Goal: Information Seeking & Learning: Learn about a topic

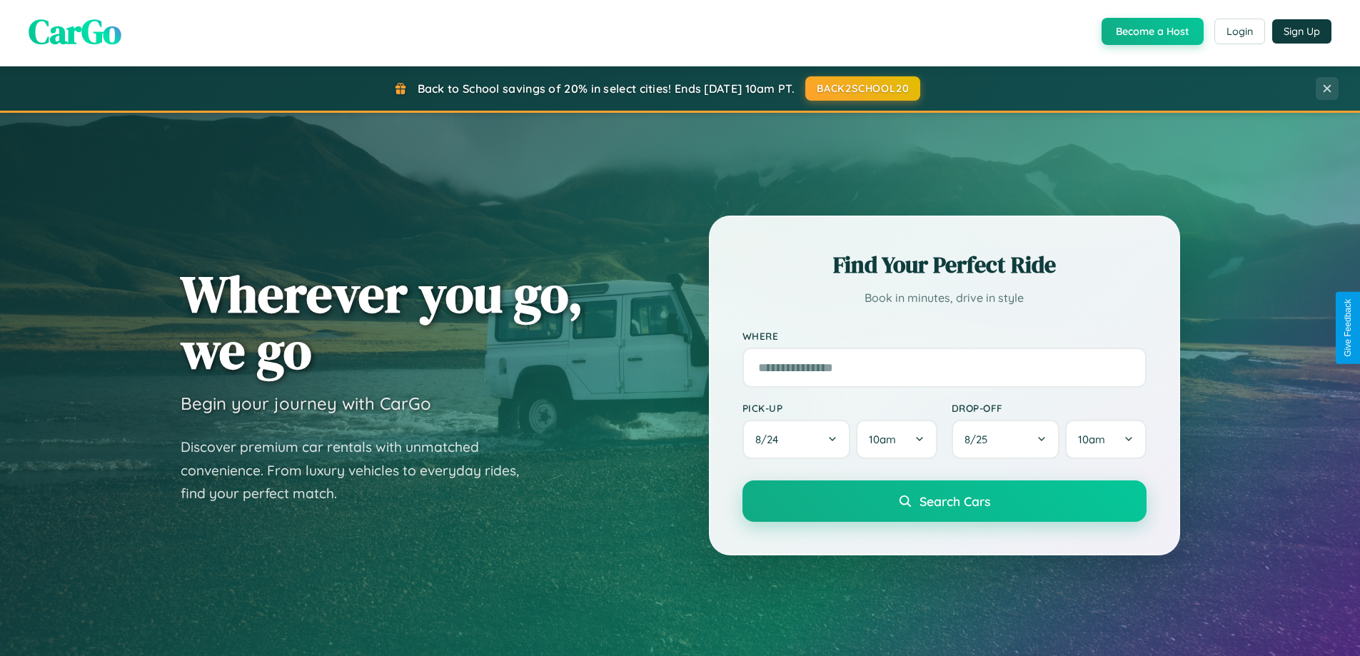
scroll to position [2746, 0]
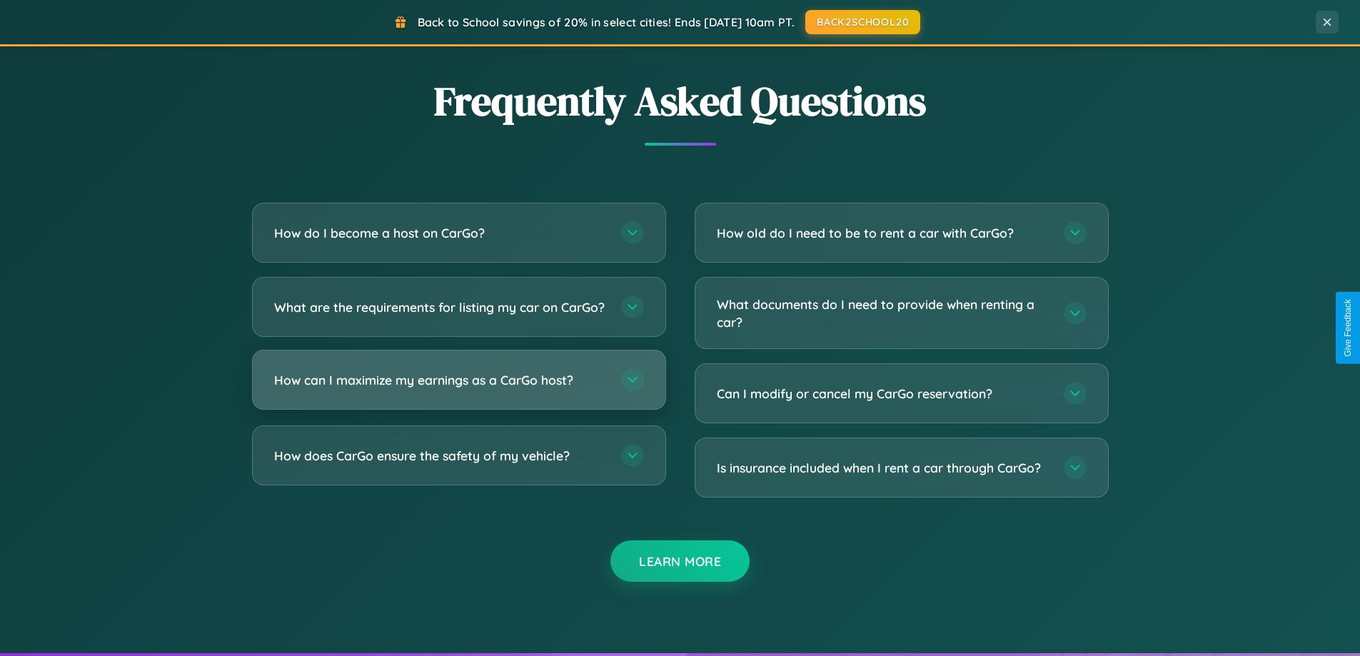
click at [458, 389] on h3 "How can I maximize my earnings as a CarGo host?" at bounding box center [440, 380] width 333 height 18
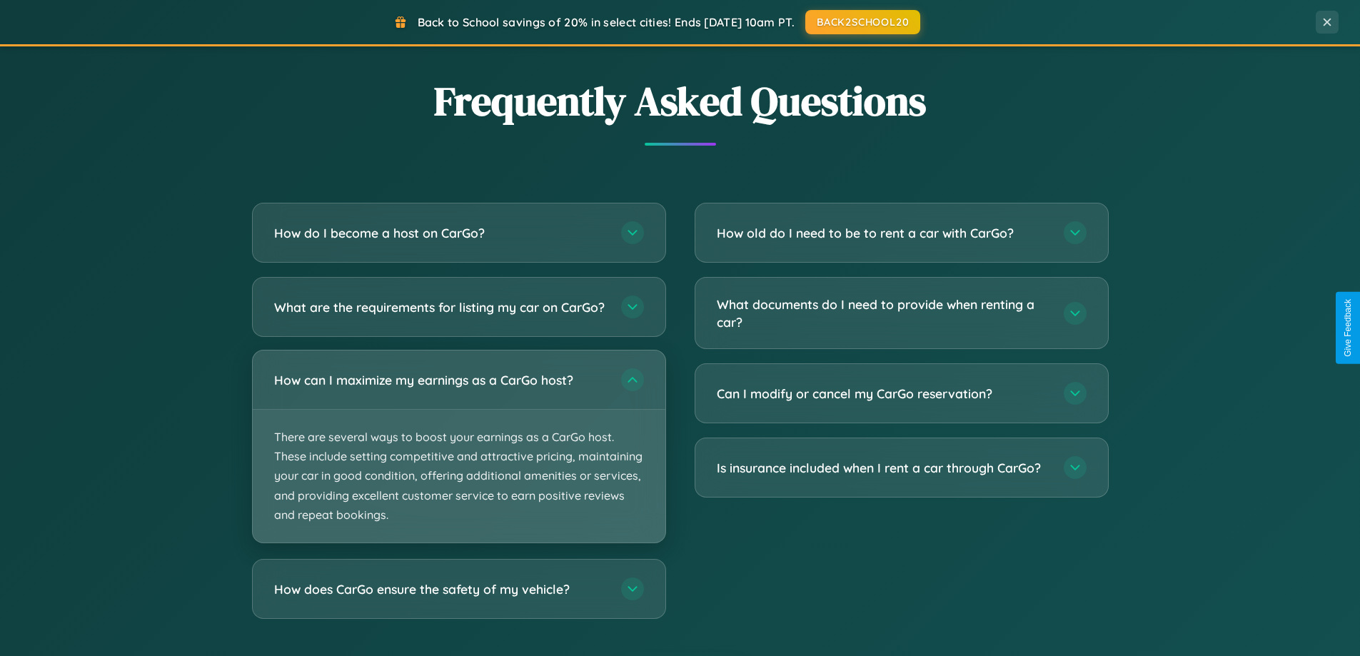
click at [458, 458] on p "There are several ways to boost your earnings as a CarGo host. These include se…" at bounding box center [459, 476] width 413 height 133
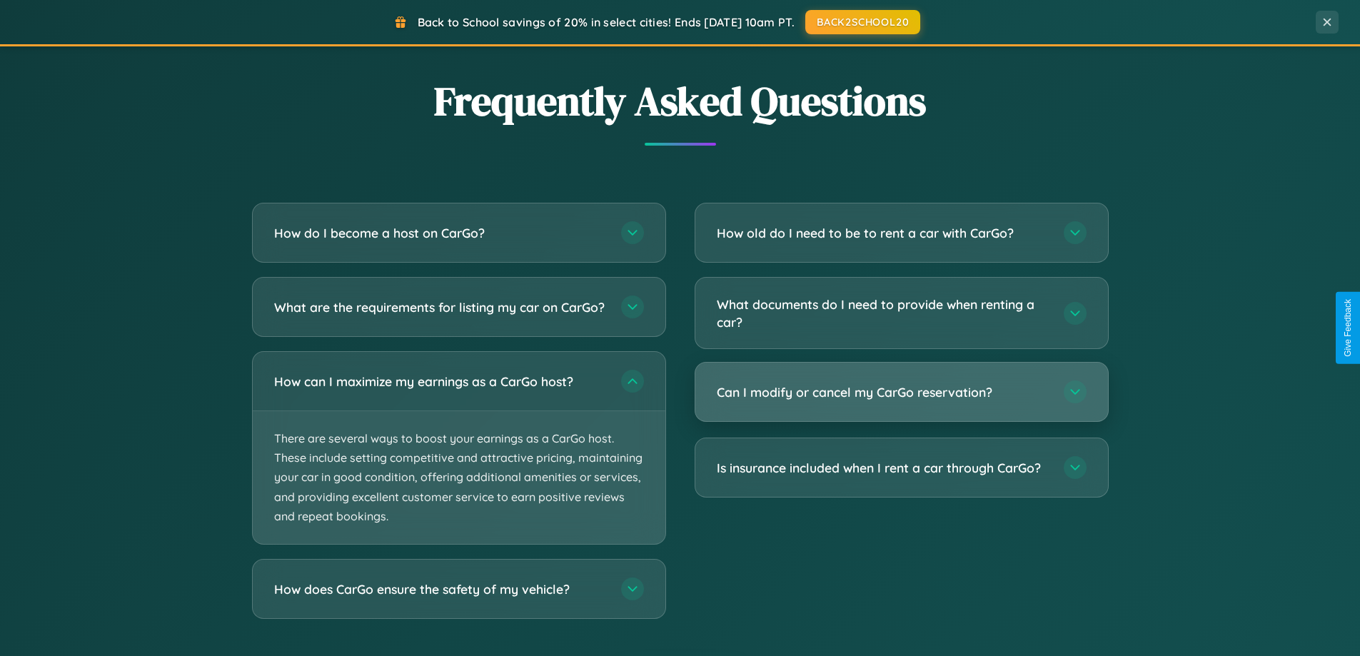
click at [901, 393] on h3 "Can I modify or cancel my CarGo reservation?" at bounding box center [883, 392] width 333 height 18
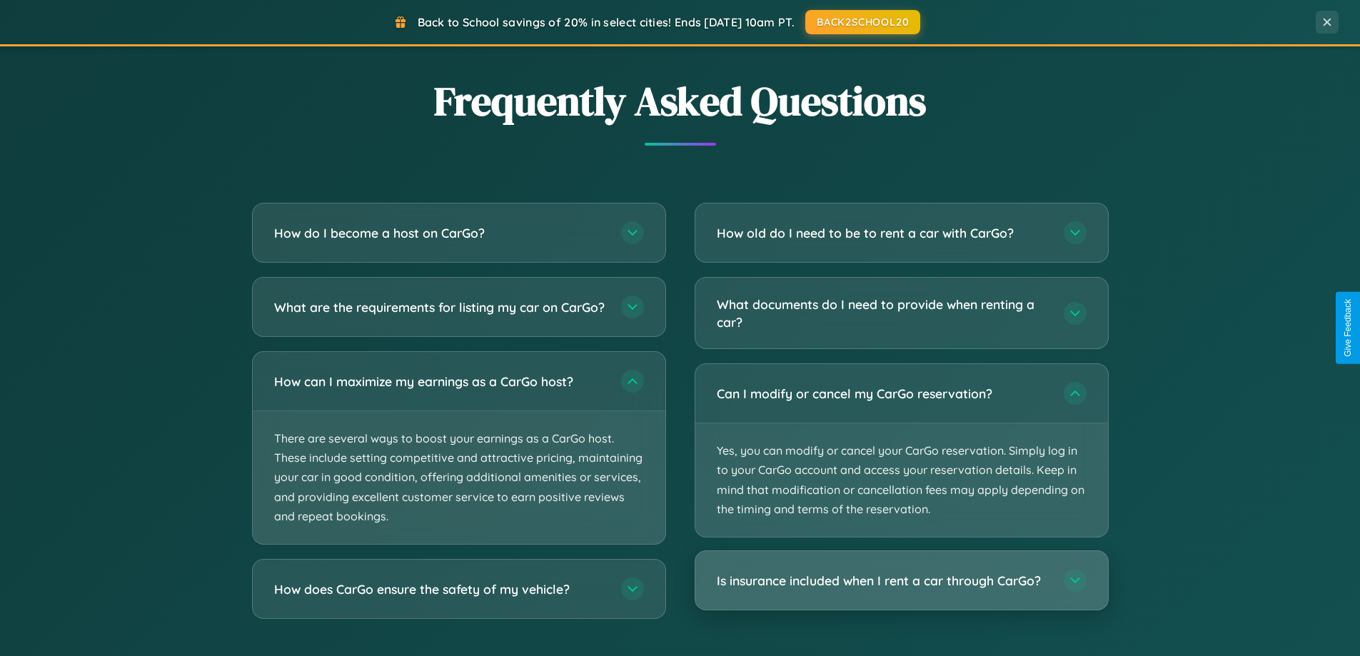
click at [901, 582] on h3 "Is insurance included when I rent a car through CarGo?" at bounding box center [883, 581] width 333 height 18
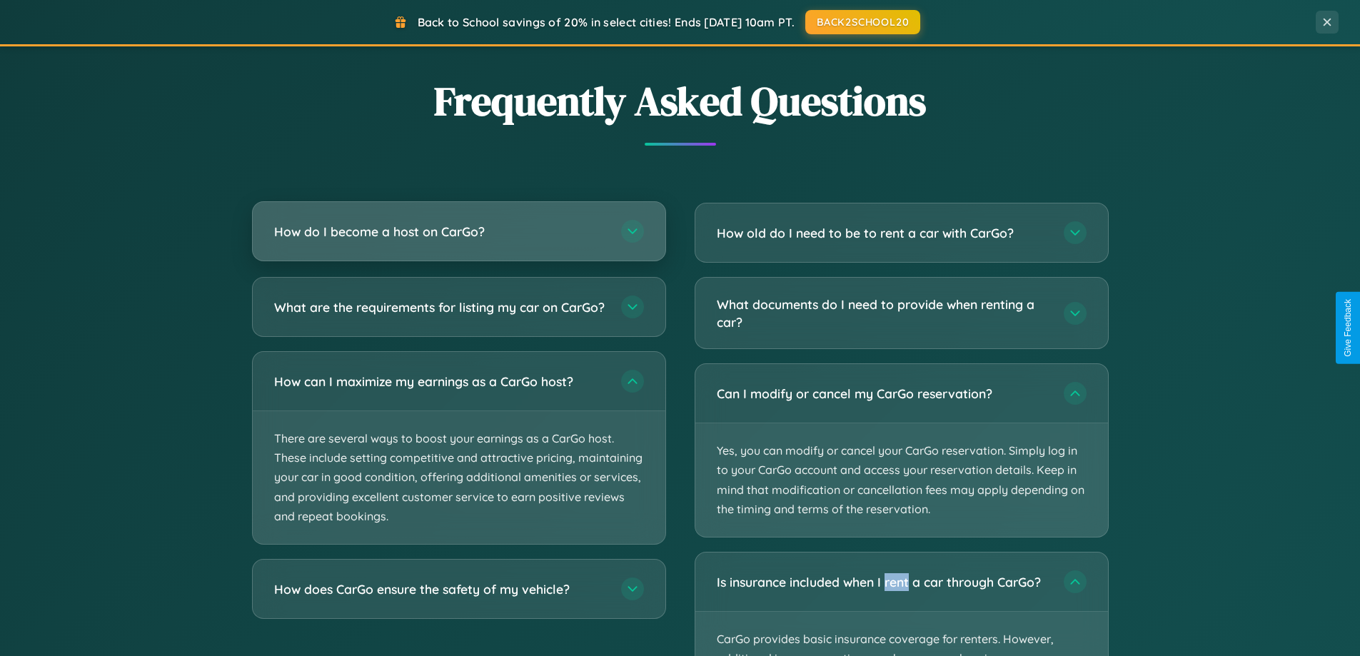
click at [458, 231] on h3 "How do I become a host on CarGo?" at bounding box center [440, 232] width 333 height 18
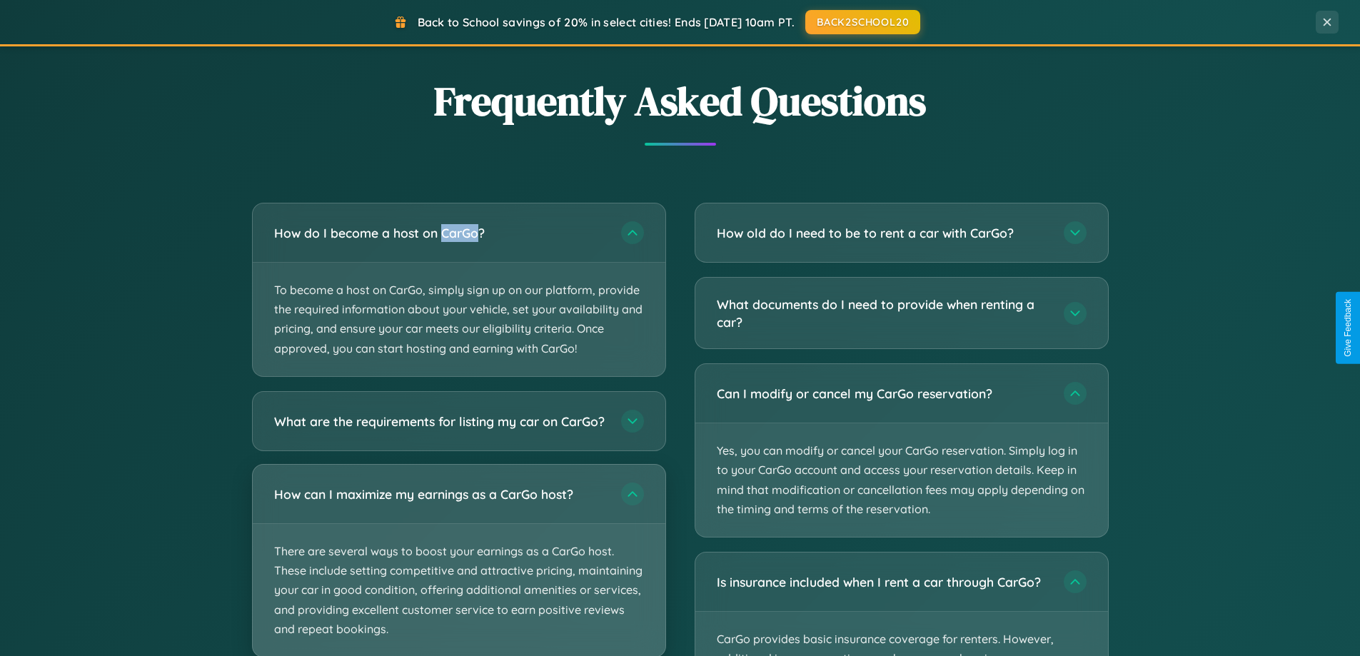
click at [458, 567] on p "There are several ways to boost your earnings as a CarGo host. These include se…" at bounding box center [459, 590] width 413 height 133
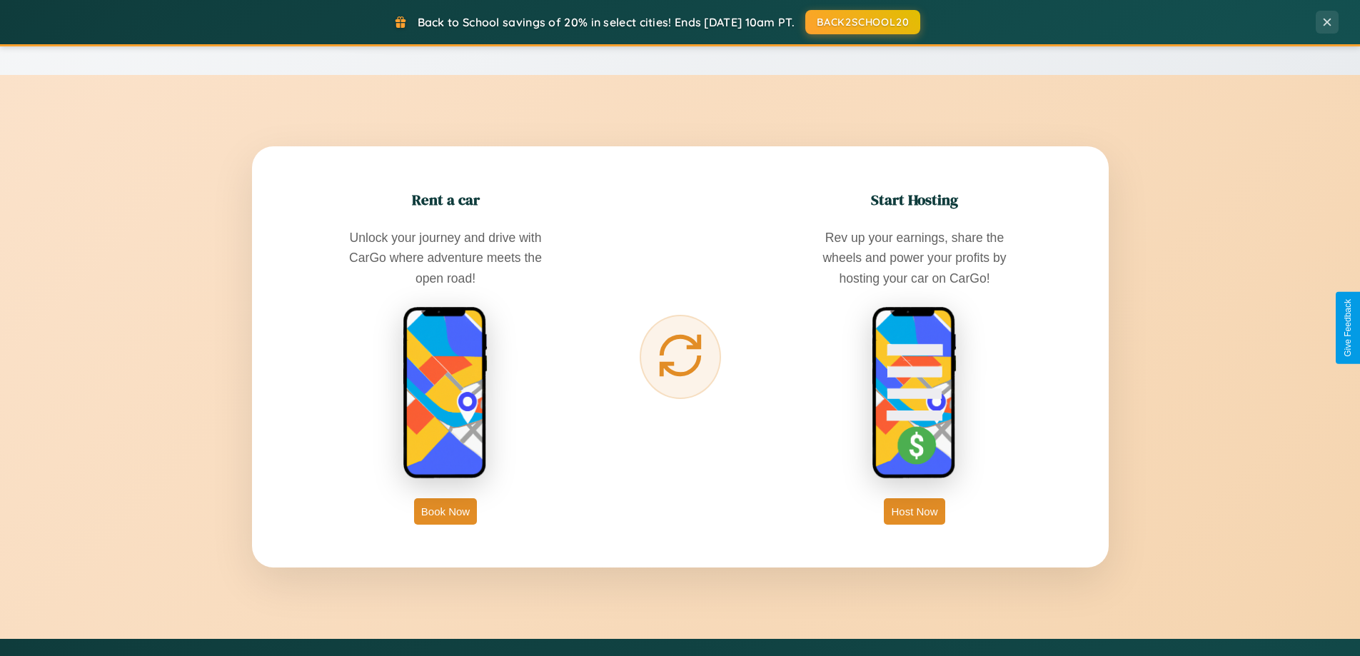
scroll to position [0, 0]
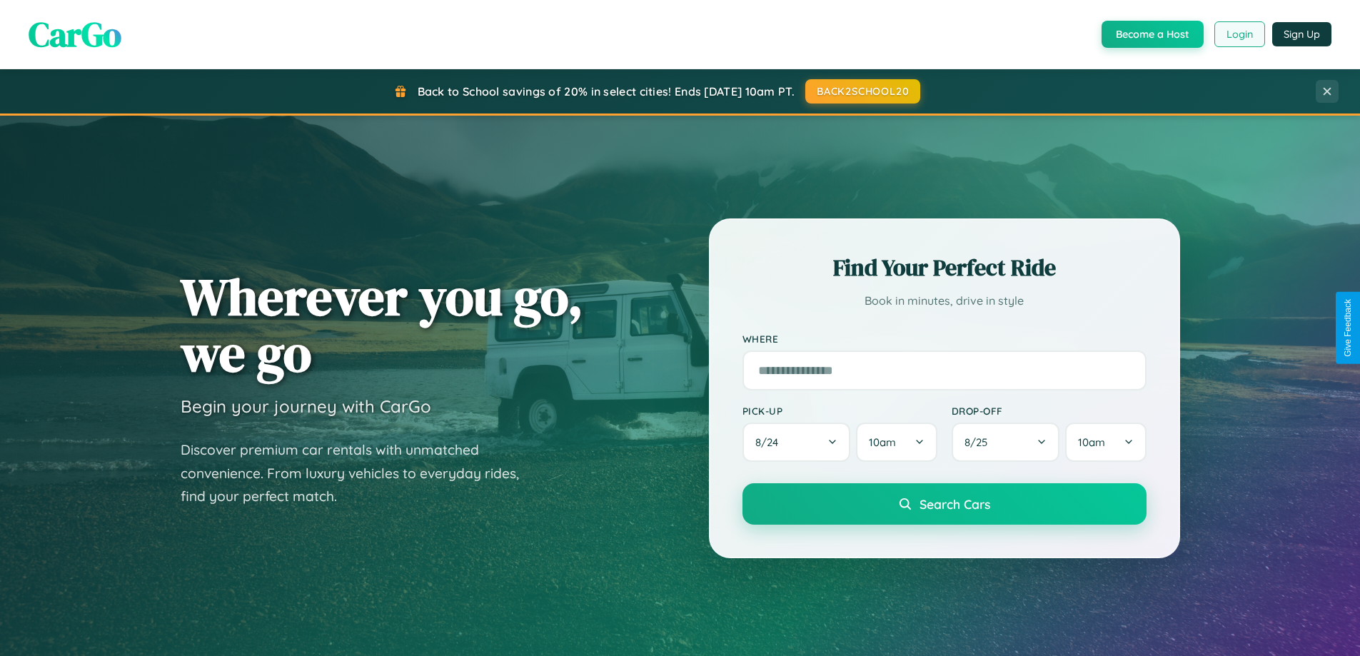
click at [1238, 34] on button "Login" at bounding box center [1239, 34] width 51 height 26
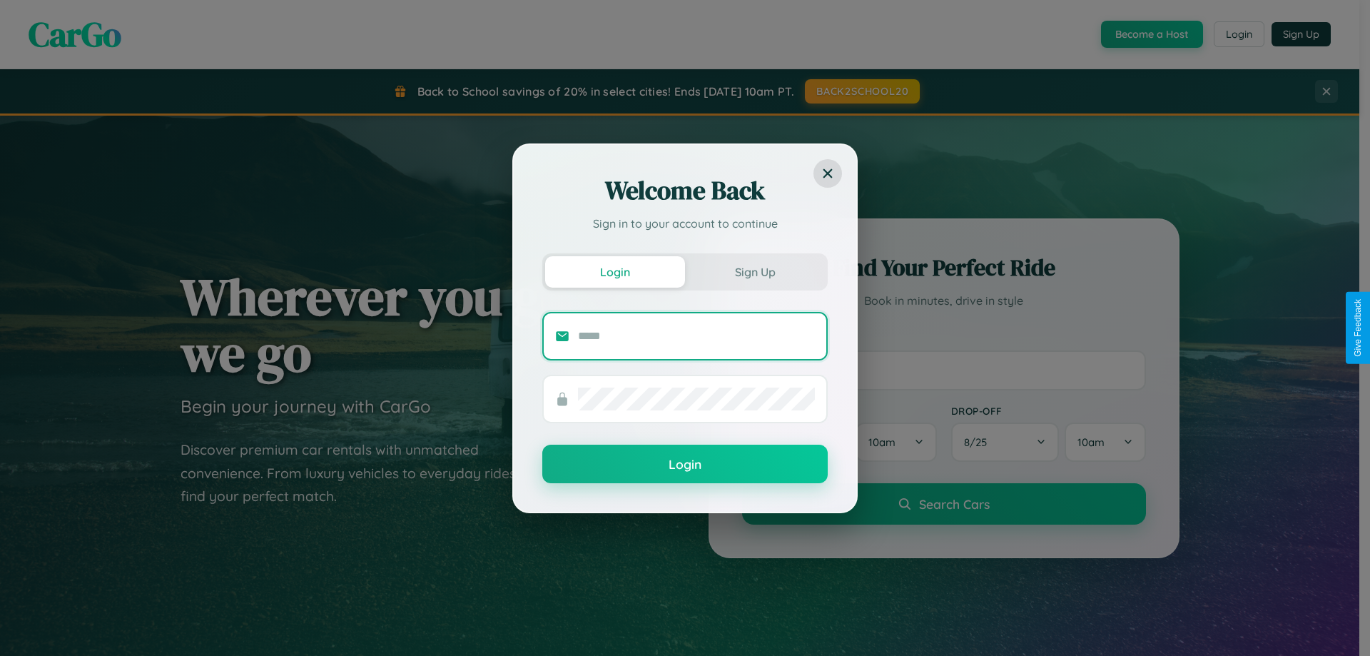
click at [697, 335] on input "text" at bounding box center [696, 336] width 237 height 23
type input "**********"
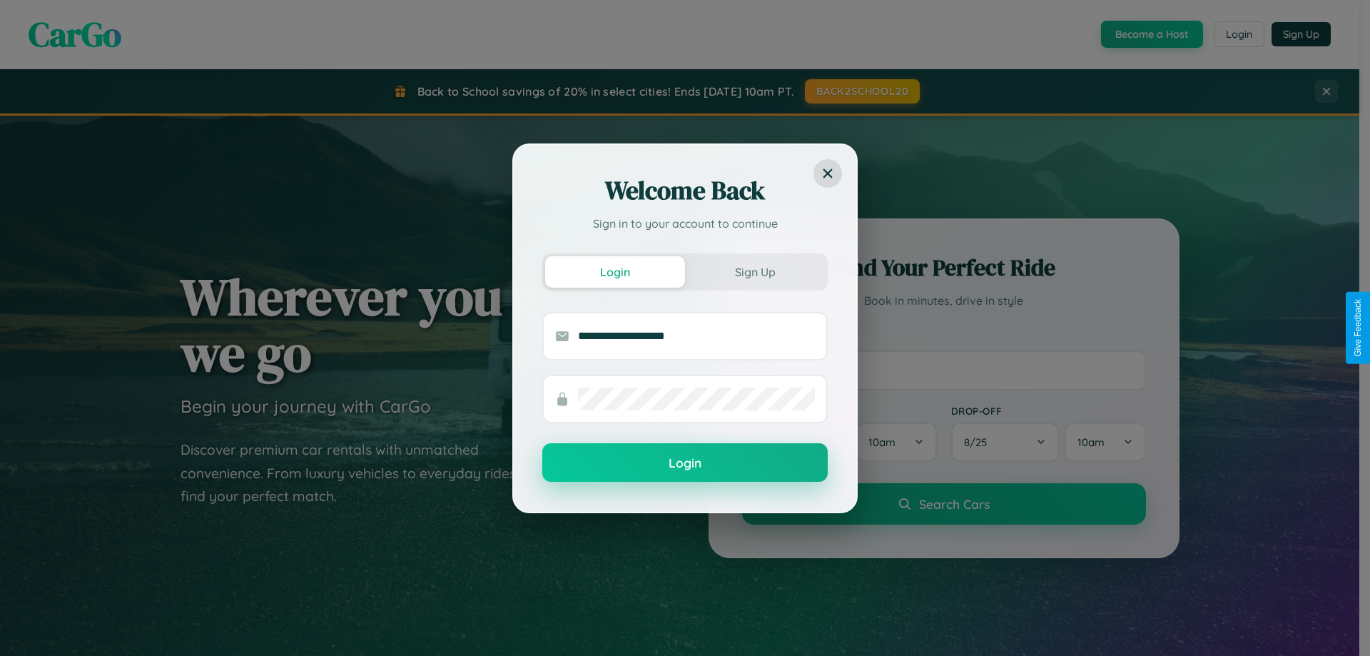
click at [685, 463] on button "Login" at bounding box center [684, 462] width 285 height 39
